Goal: Check status: Check status

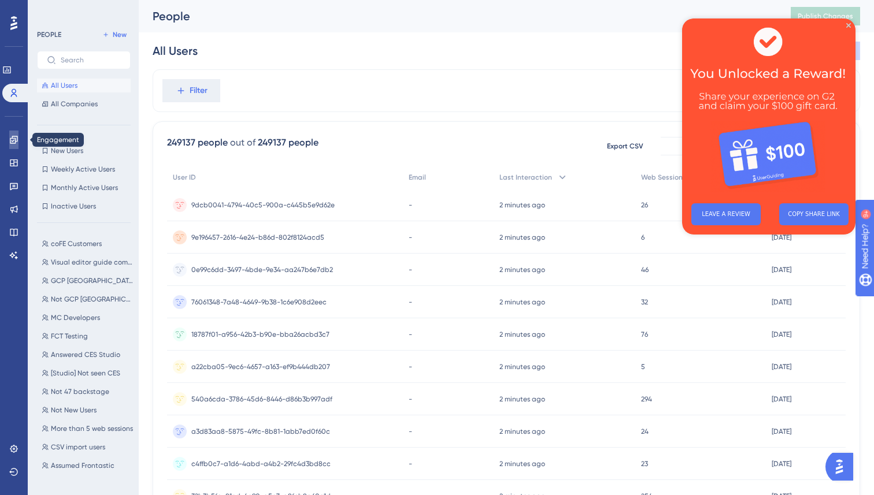
click at [14, 139] on icon at bounding box center [13, 139] width 9 height 9
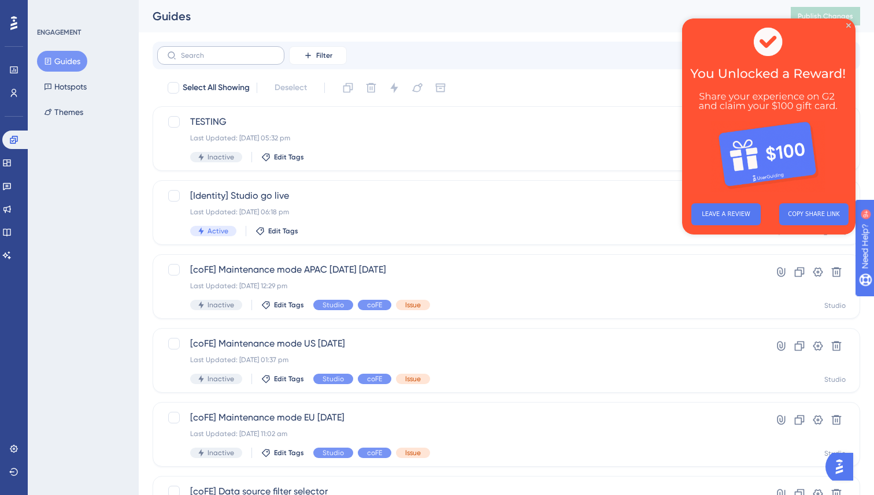
click at [204, 61] on label at bounding box center [220, 55] width 127 height 18
click at [204, 60] on input "text" at bounding box center [228, 55] width 94 height 8
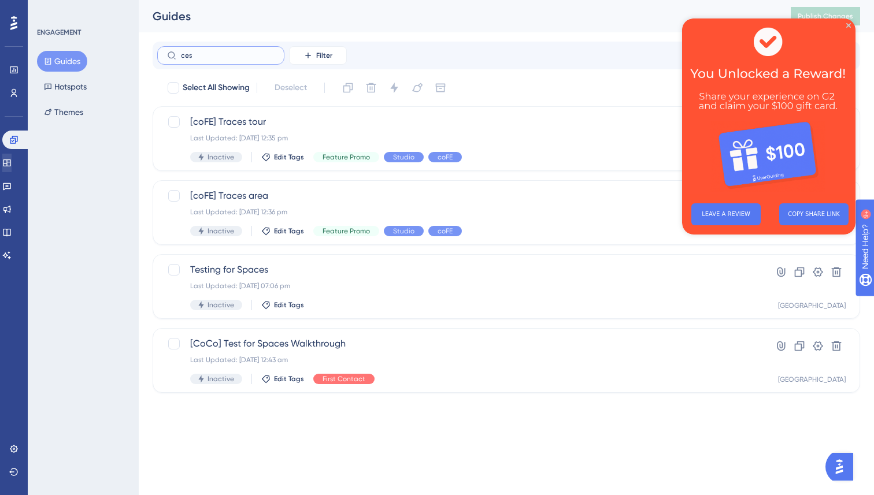
type input "ces"
click at [12, 162] on link at bounding box center [6, 163] width 9 height 18
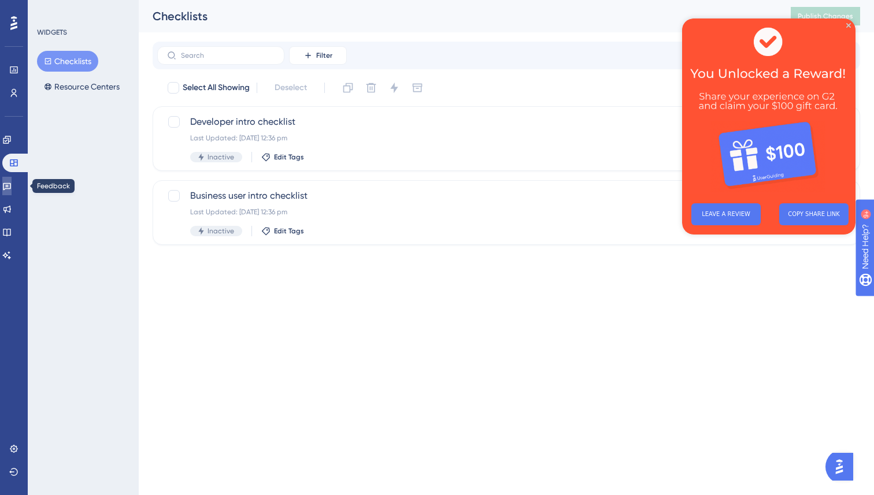
click at [12, 178] on link at bounding box center [6, 186] width 9 height 18
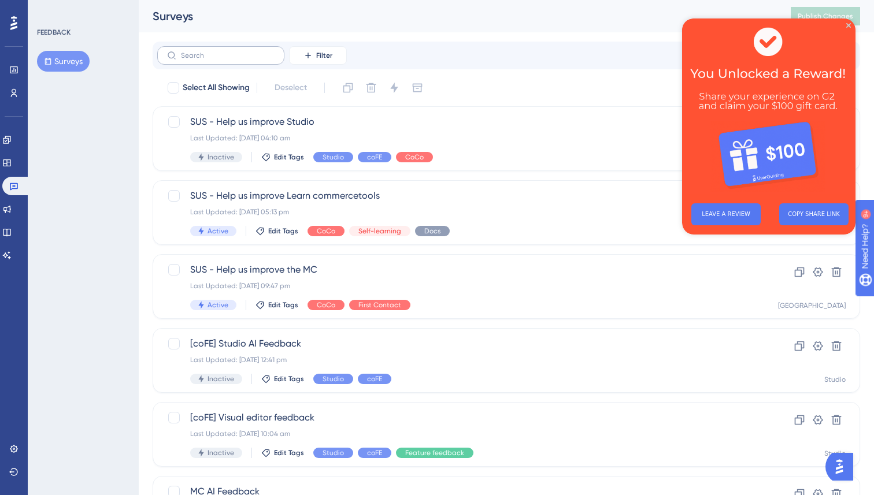
click at [198, 60] on label at bounding box center [220, 55] width 127 height 18
click at [198, 60] on input "text" at bounding box center [228, 55] width 94 height 8
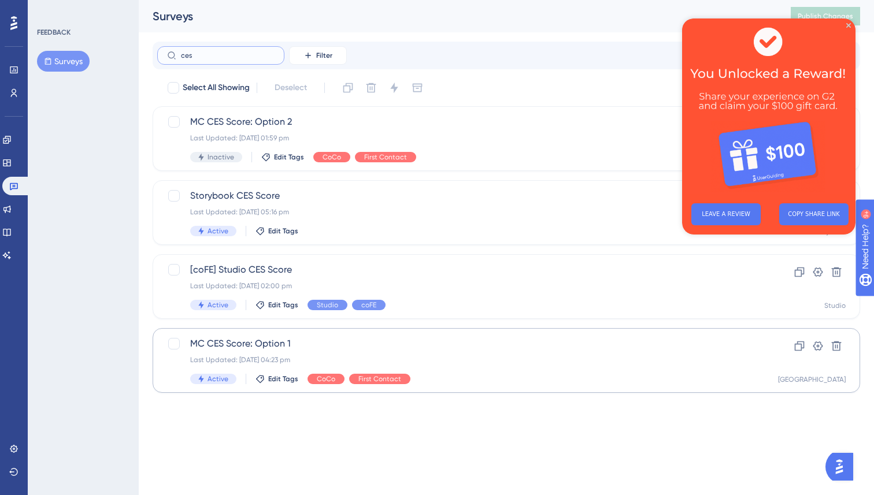
type input "ces"
click at [206, 351] on div "MC CES Score: Option 1 Last Updated: [DATE] 04:23 pm Active Edit Tags CoCo Firs…" at bounding box center [460, 360] width 540 height 47
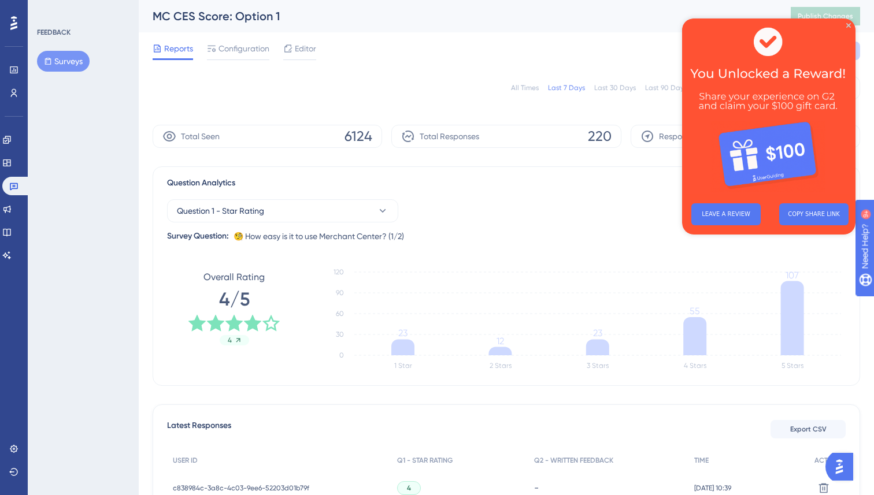
click at [849, 28] on img at bounding box center [768, 106] width 173 height 176
click at [849, 25] on icon "Close Preview" at bounding box center [848, 25] width 5 height 5
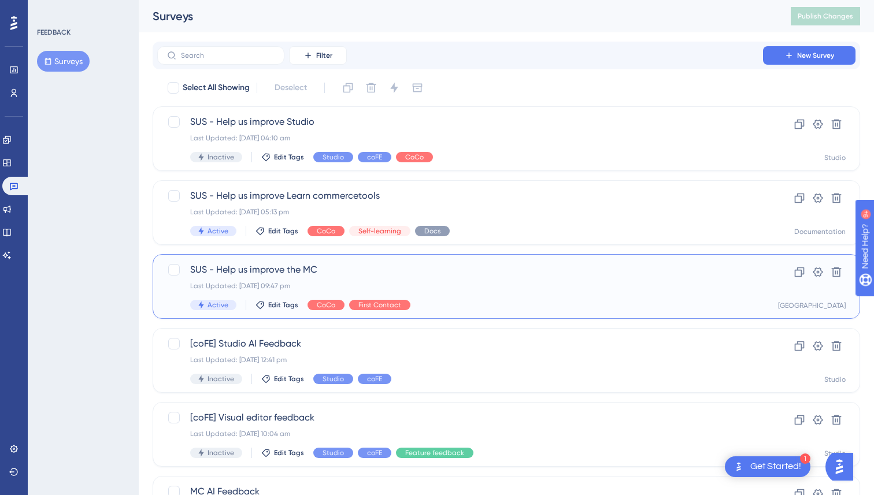
click at [218, 267] on span "SUS - Help us improve the MC" at bounding box center [460, 270] width 540 height 14
